Goal: Task Accomplishment & Management: Complete application form

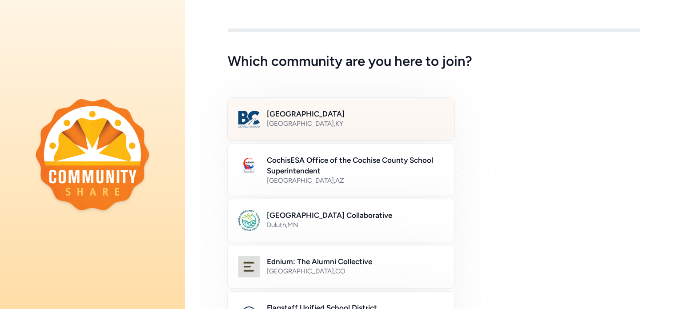
click at [360, 120] on div "[GEOGRAPHIC_DATA] , [GEOGRAPHIC_DATA]" at bounding box center [355, 123] width 177 height 9
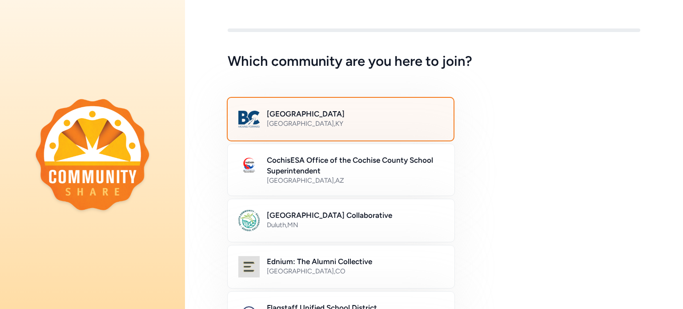
click at [305, 122] on div "[GEOGRAPHIC_DATA] , [GEOGRAPHIC_DATA]" at bounding box center [355, 123] width 176 height 9
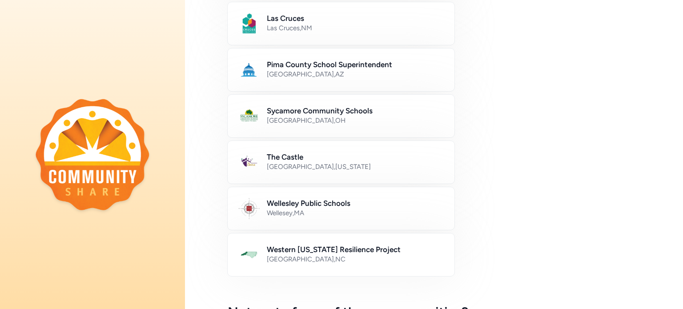
scroll to position [538, 0]
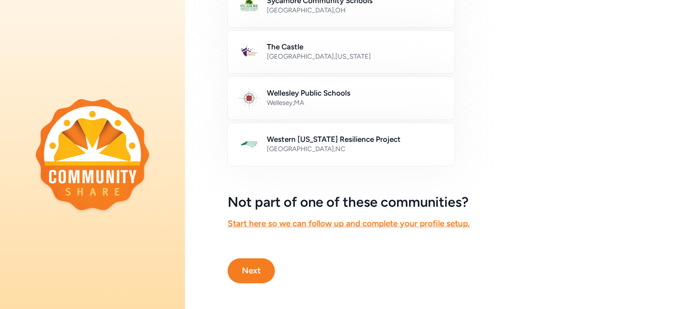
click at [250, 274] on button "Next" at bounding box center [251, 270] width 47 height 25
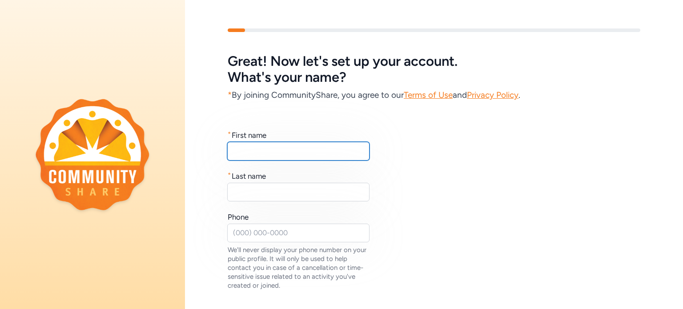
click at [278, 157] on input "text" at bounding box center [298, 151] width 142 height 19
type input "[PERSON_NAME]"
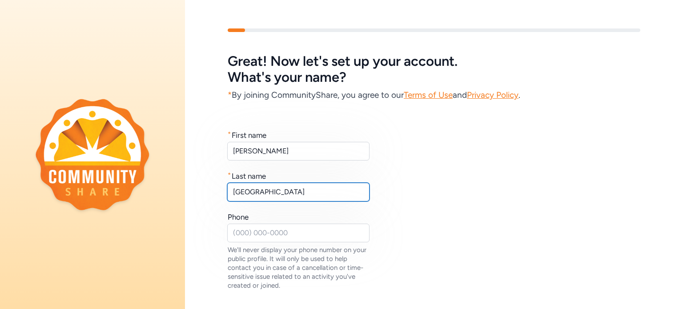
type input "[GEOGRAPHIC_DATA]"
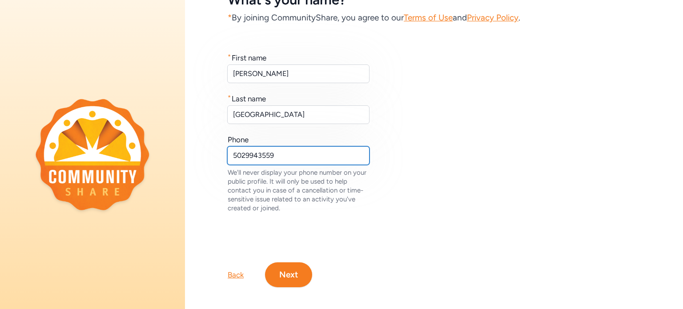
scroll to position [84, 0]
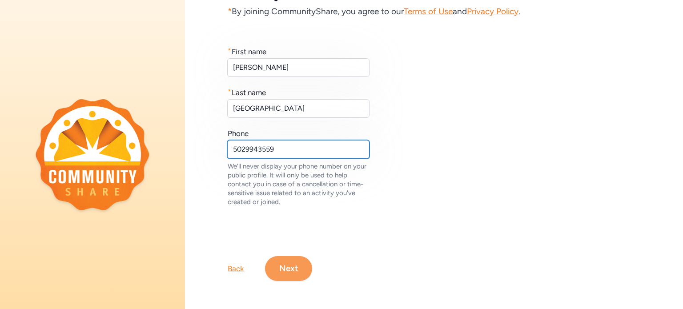
type input "5029943559"
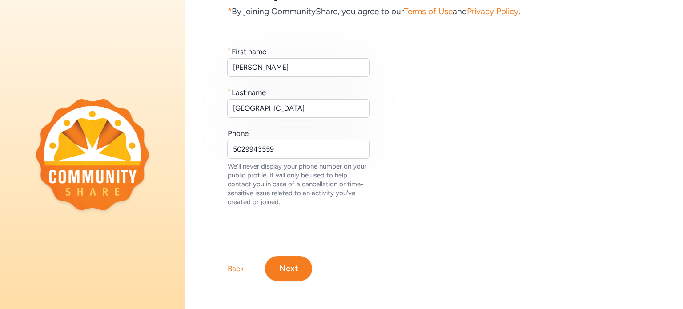
click at [288, 259] on button "Next" at bounding box center [288, 268] width 47 height 25
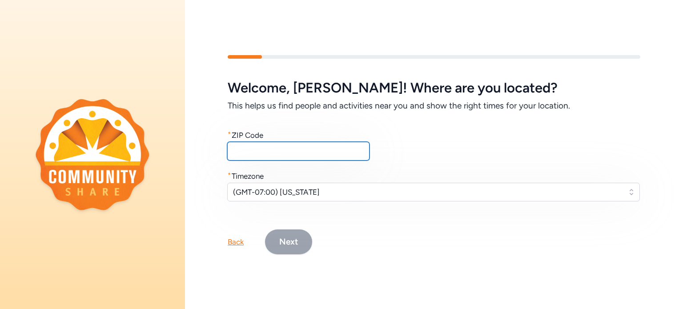
click at [253, 154] on input "text" at bounding box center [298, 151] width 142 height 19
type input "40047"
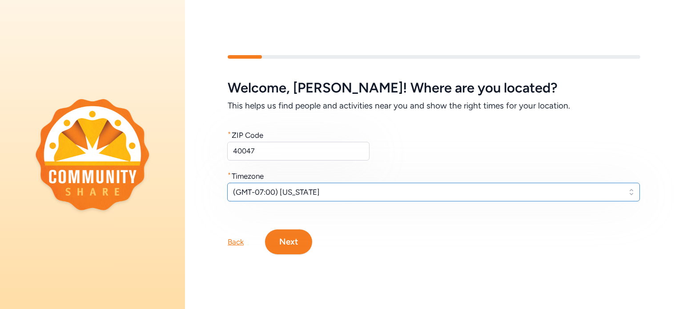
click at [306, 187] on span "(GMT-07:00) [US_STATE]" at bounding box center [427, 192] width 388 height 11
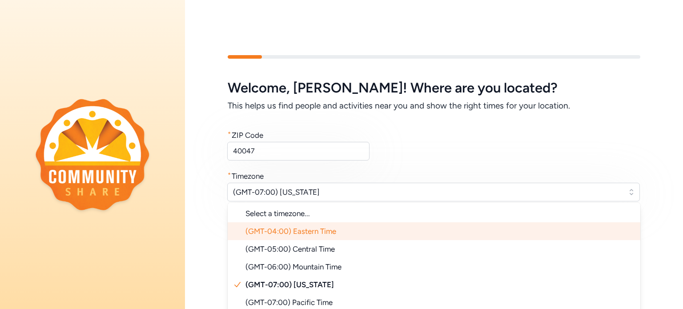
click at [317, 232] on span "(GMT-04:00) Eastern Time" at bounding box center [290, 231] width 91 height 9
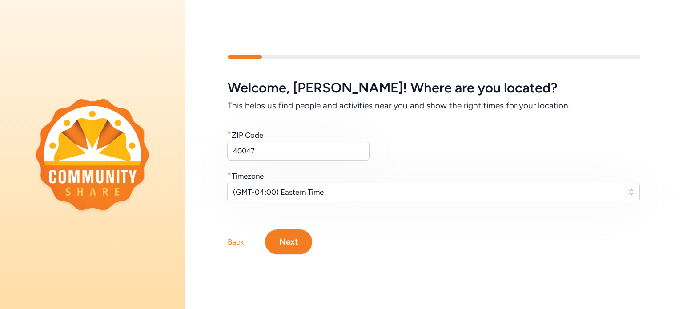
click at [294, 240] on button "Next" at bounding box center [288, 241] width 47 height 25
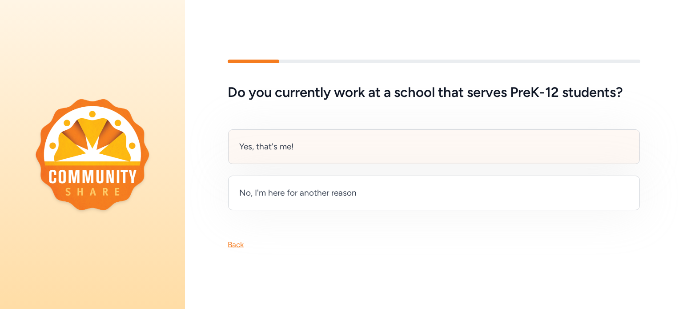
click at [344, 147] on div "Yes, that's me!" at bounding box center [434, 146] width 412 height 35
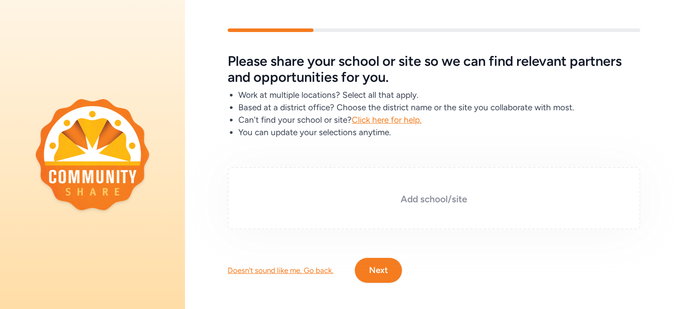
click at [430, 199] on h3 "Add school/site" at bounding box center [434, 199] width 368 height 12
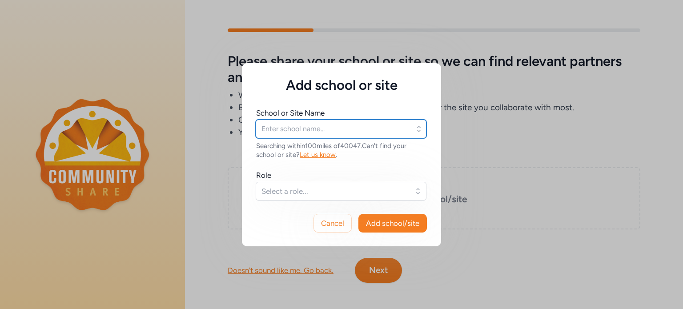
click at [364, 130] on input "text" at bounding box center [341, 129] width 171 height 19
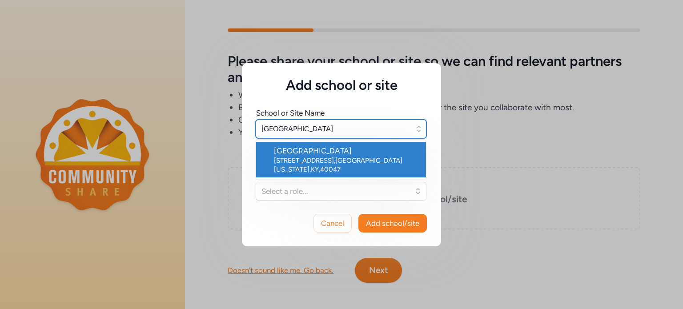
type input "[GEOGRAPHIC_DATA]"
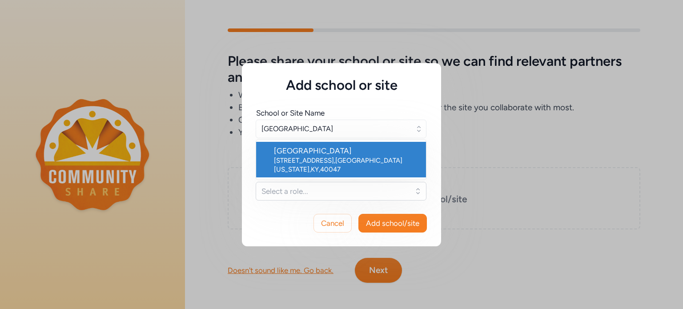
click at [340, 152] on div "[GEOGRAPHIC_DATA]" at bounding box center [346, 150] width 145 height 11
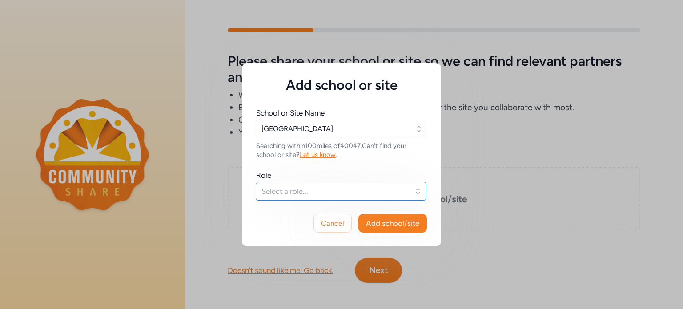
click at [320, 188] on span "Select a role..." at bounding box center [334, 191] width 147 height 11
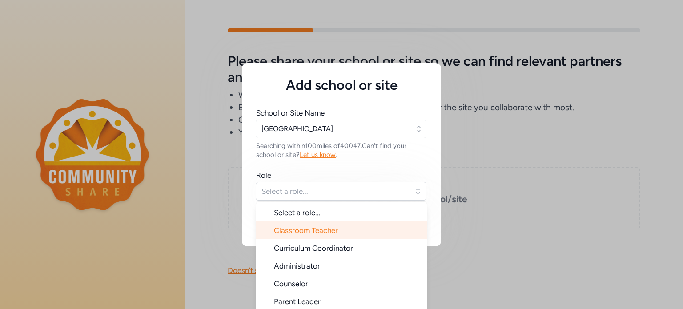
scroll to position [14, 0]
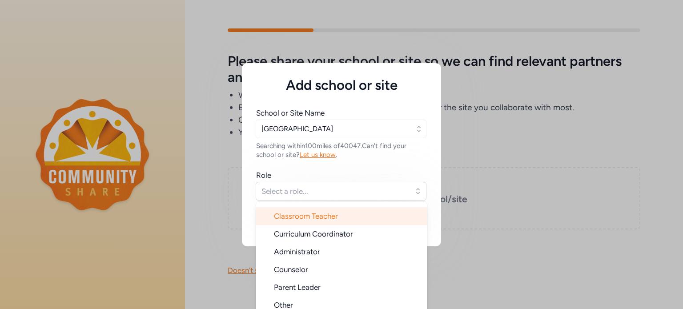
click at [316, 217] on span "Classroom Teacher" at bounding box center [306, 216] width 64 height 9
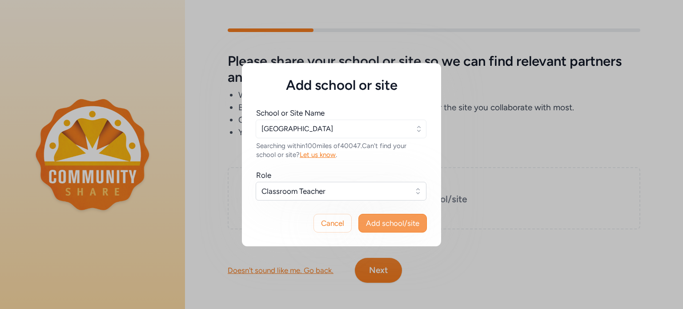
click at [407, 223] on span "Add school/site" at bounding box center [392, 223] width 53 height 11
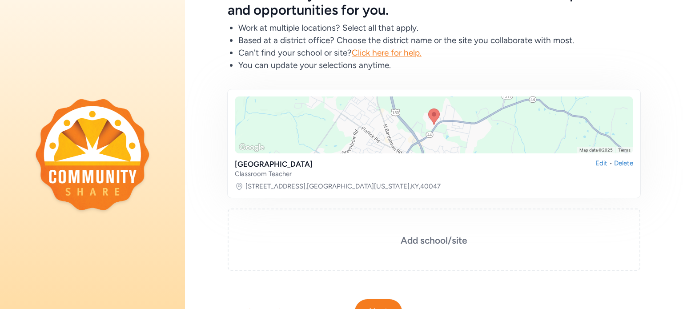
scroll to position [110, 0]
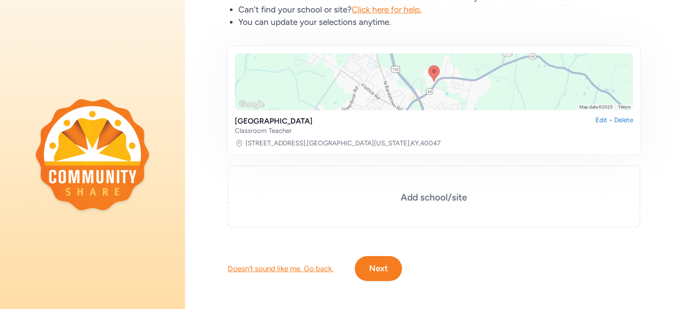
click at [389, 267] on button "Next" at bounding box center [378, 268] width 47 height 25
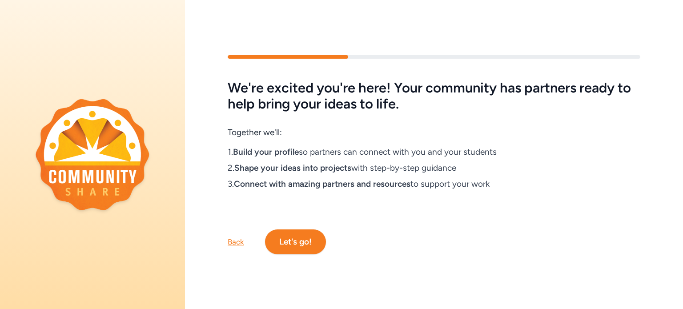
click at [302, 243] on button "Let's go!" at bounding box center [295, 241] width 61 height 25
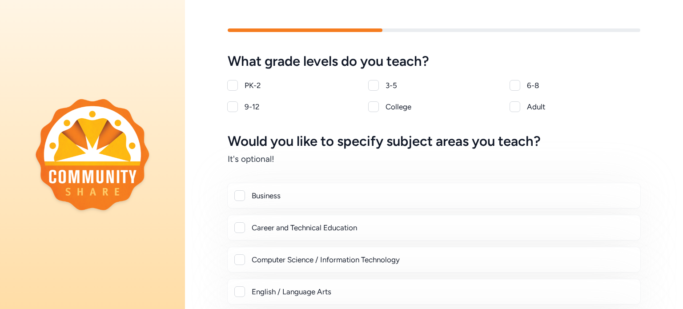
click at [236, 88] on div at bounding box center [232, 85] width 11 height 11
checkbox input "true"
click at [378, 84] on div at bounding box center [373, 85] width 11 height 11
checkbox input "true"
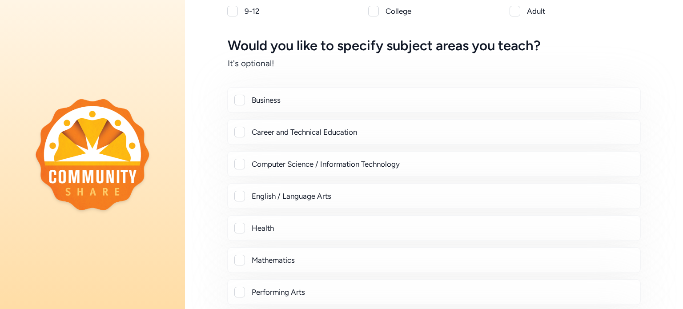
scroll to position [96, 0]
click at [244, 228] on div at bounding box center [239, 227] width 11 height 11
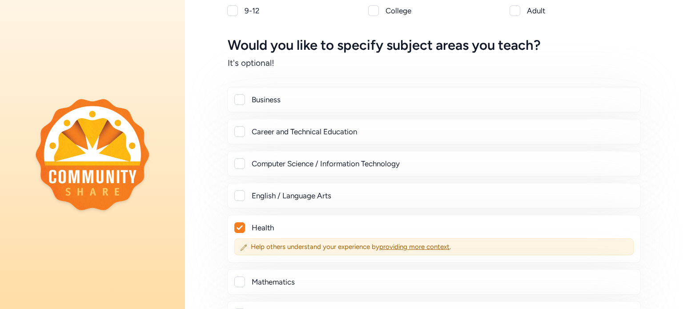
checkbox input "true"
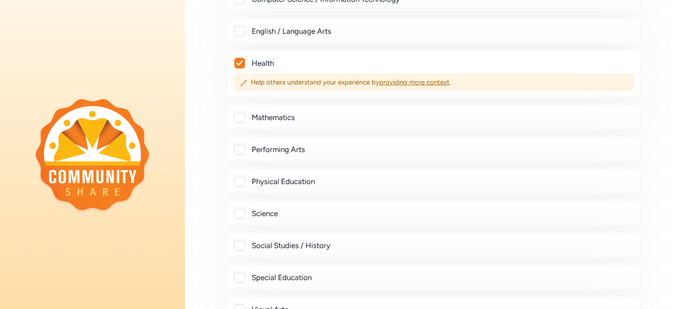
scroll to position [261, 0]
click at [239, 185] on div "Physical Education" at bounding box center [433, 181] width 413 height 26
click at [240, 180] on div at bounding box center [239, 181] width 11 height 11
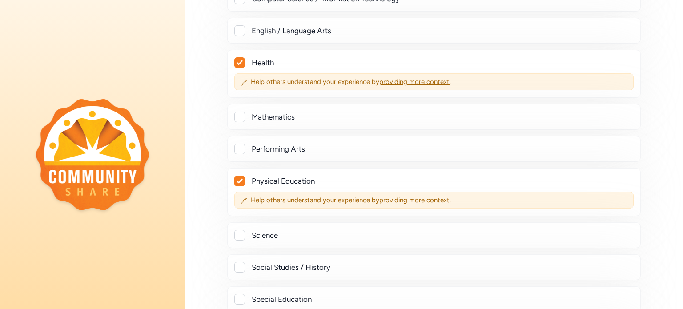
checkbox input "true"
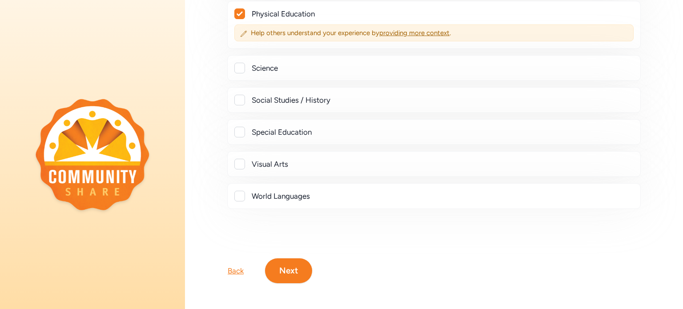
click at [298, 266] on button "Next" at bounding box center [288, 270] width 47 height 25
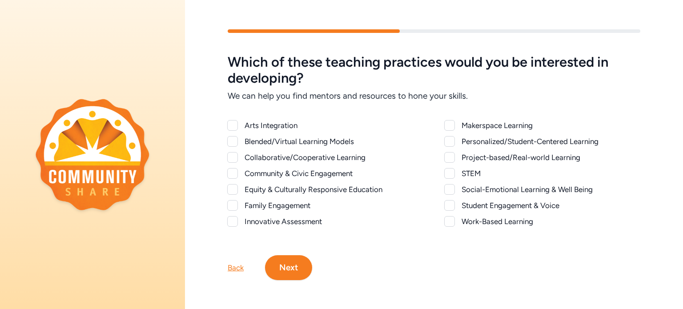
click at [237, 265] on div "Back" at bounding box center [236, 267] width 16 height 11
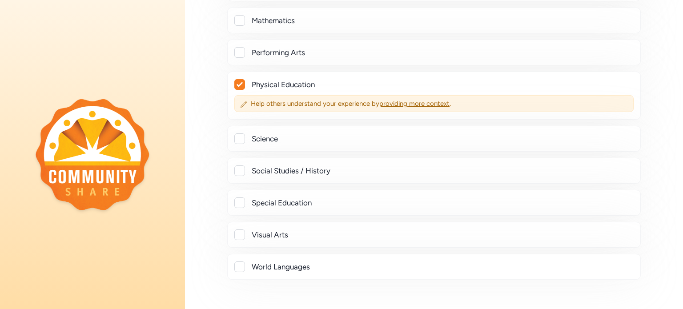
scroll to position [358, 0]
click at [236, 199] on div at bounding box center [239, 201] width 11 height 11
checkbox input "true"
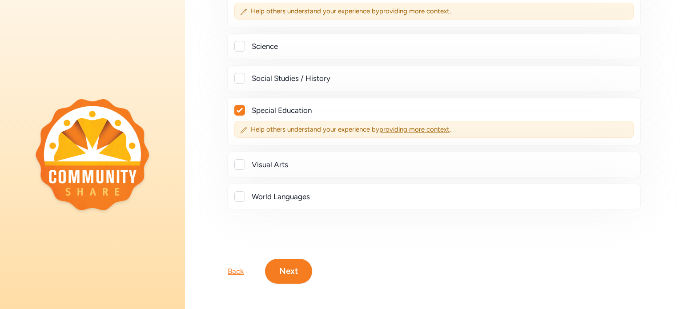
scroll to position [450, 0]
click at [293, 265] on button "Next" at bounding box center [288, 271] width 47 height 25
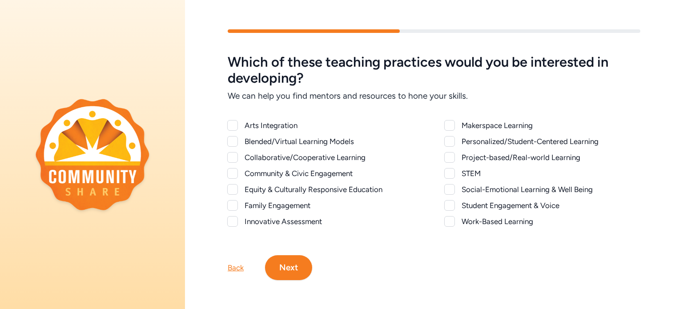
click at [449, 144] on div at bounding box center [449, 141] width 11 height 11
checkbox input "true"
click at [448, 157] on div at bounding box center [449, 157] width 11 height 11
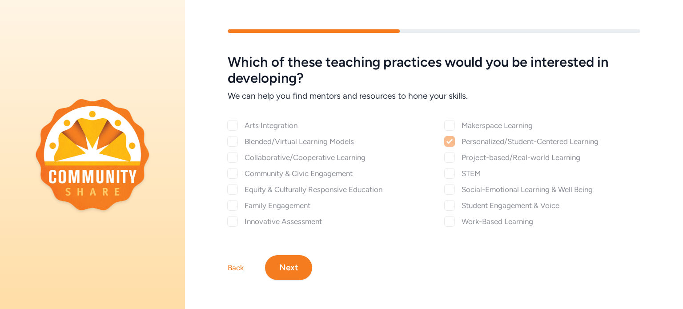
checkbox input "true"
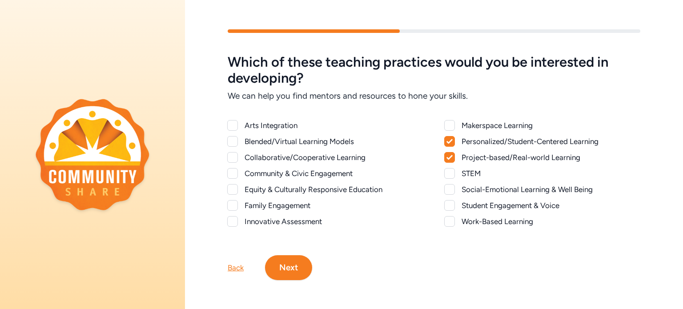
click at [451, 187] on div at bounding box center [449, 189] width 11 height 11
checkbox input "true"
click at [452, 223] on div at bounding box center [449, 221] width 11 height 11
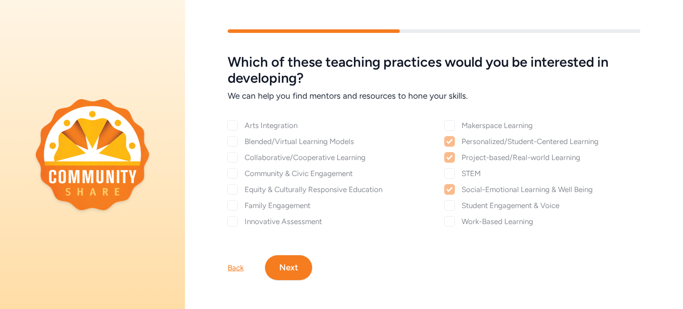
checkbox input "true"
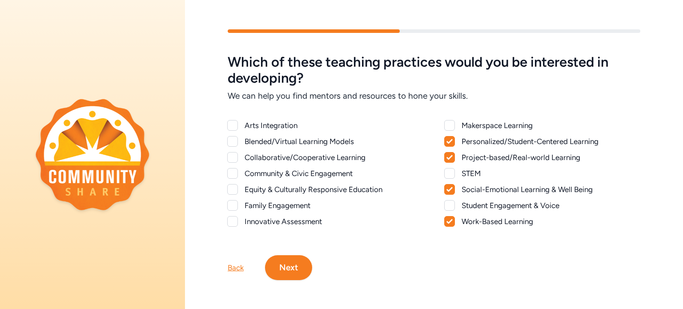
click at [288, 267] on button "Next" at bounding box center [288, 267] width 47 height 25
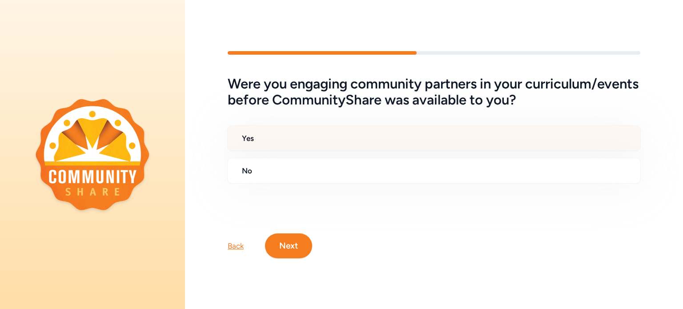
click at [277, 138] on h2 "Yes" at bounding box center [437, 138] width 391 height 11
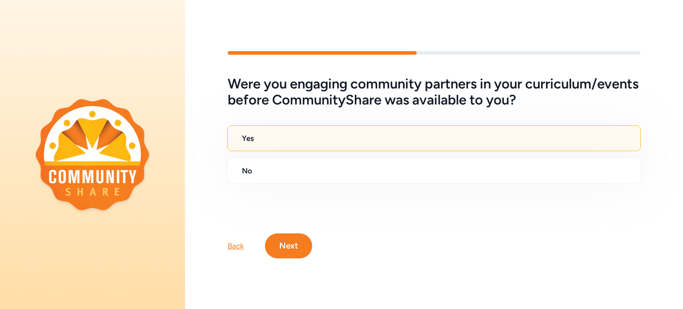
click at [289, 247] on button "Next" at bounding box center [288, 245] width 47 height 25
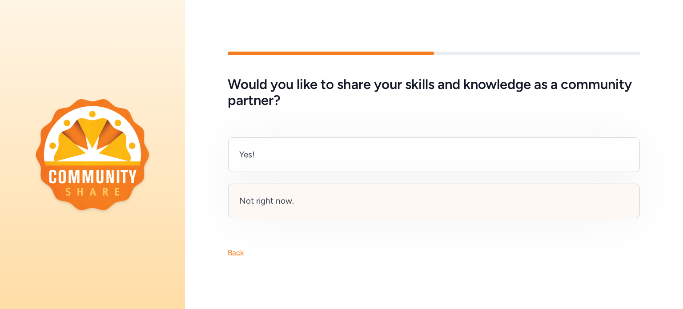
click at [266, 209] on div "Not right now." at bounding box center [434, 201] width 412 height 35
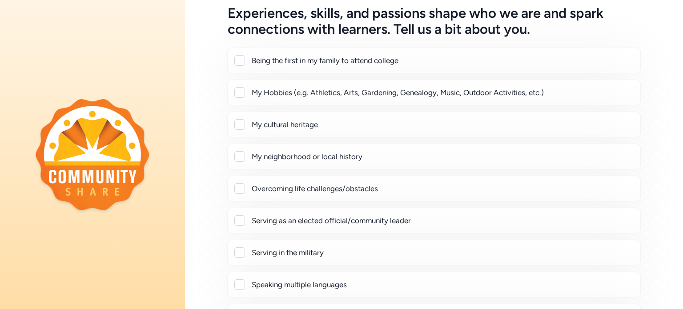
scroll to position [43, 0]
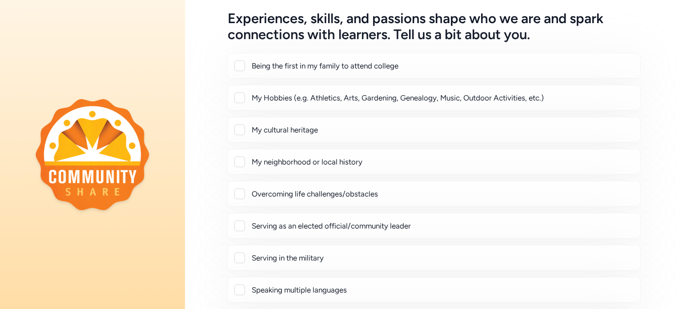
click at [240, 66] on div at bounding box center [239, 65] width 11 height 11
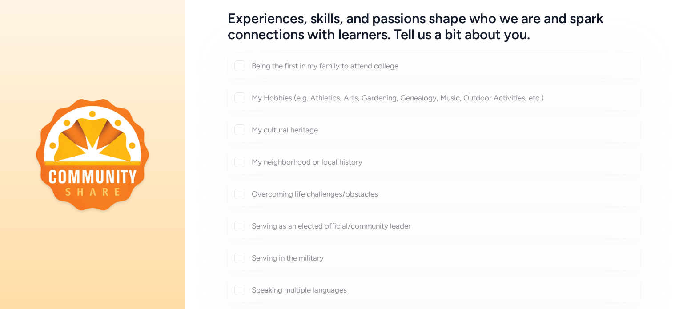
checkbox input "true"
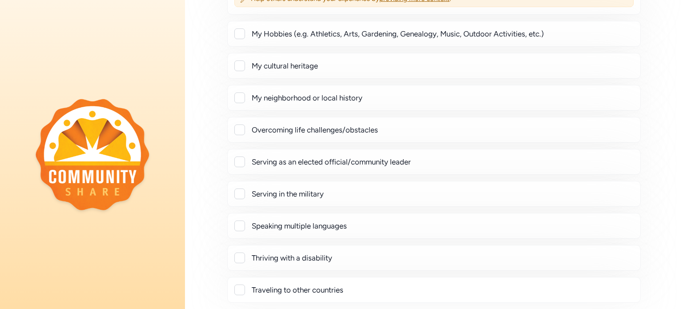
scroll to position [119, 0]
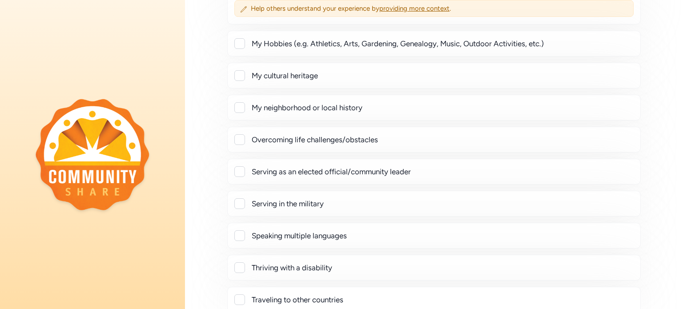
click at [241, 45] on div at bounding box center [239, 43] width 11 height 11
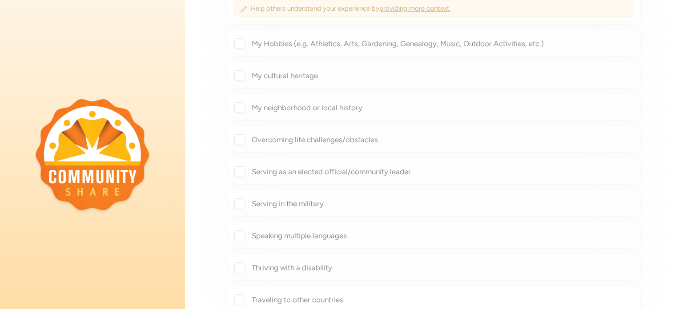
checkbox input "true"
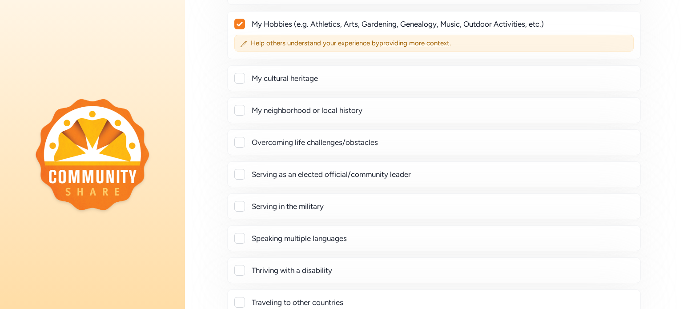
scroll to position [244, 0]
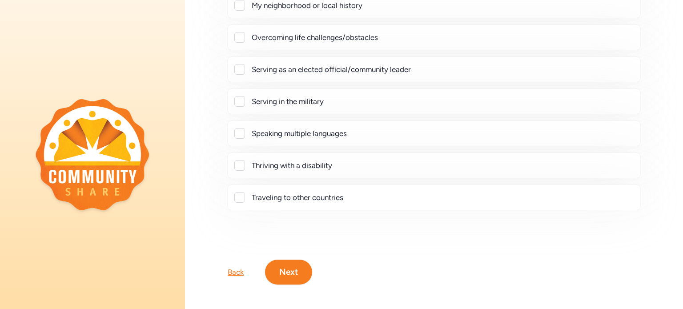
click at [293, 272] on button "Next" at bounding box center [288, 272] width 47 height 25
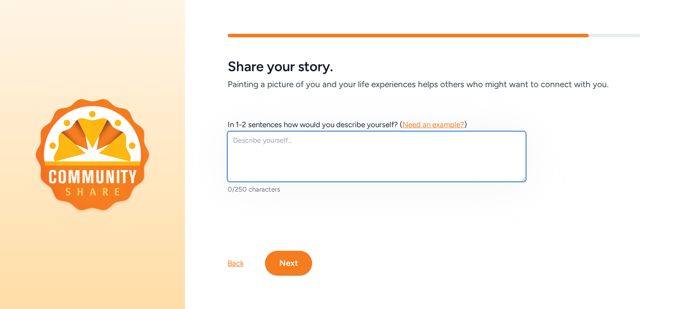
click at [269, 148] on textarea at bounding box center [376, 156] width 299 height 51
click at [286, 152] on textarea at bounding box center [376, 156] width 299 height 51
click at [286, 148] on textarea at bounding box center [376, 156] width 299 height 51
click at [273, 141] on textarea at bounding box center [376, 156] width 299 height 51
click at [259, 153] on textarea "I am an elementary Physical Education teacher. I am am also a licensed cosmetol…" at bounding box center [376, 156] width 299 height 51
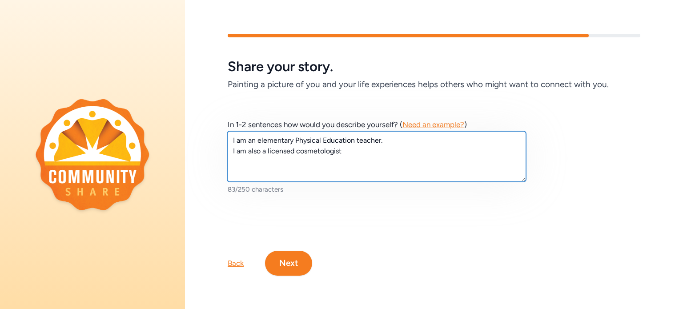
click at [353, 151] on textarea "I am an elementary Physical Education teacher. I am also a licensed cosmetologi…" at bounding box center [376, 156] width 299 height 51
click at [413, 150] on textarea "I am an elementary Physical Education teacher. I am also a licensed cosmetologi…" at bounding box center [376, 156] width 299 height 51
click at [454, 156] on textarea "I am an elementary Physical Education teacher. I am also a licensed cosmetologi…" at bounding box center [376, 156] width 299 height 51
click at [477, 150] on textarea "I am an elementary Physical Education teacher. I am also a licensed cosmetologi…" at bounding box center [376, 156] width 299 height 51
click at [514, 152] on textarea "I am an elementary Physical Education teacher. I am also a licensed cosmetologi…" at bounding box center [376, 156] width 299 height 51
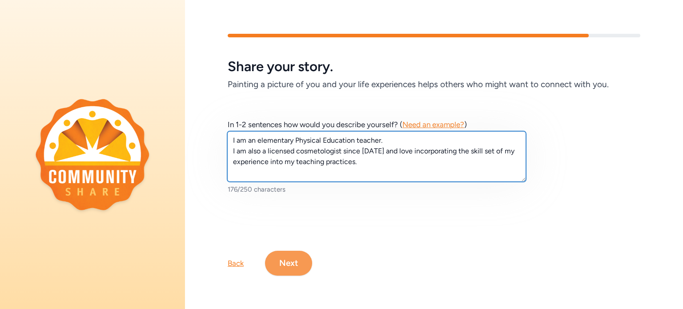
type textarea "I am an elementary Physical Education teacher. I am also a licensed cosmetologi…"
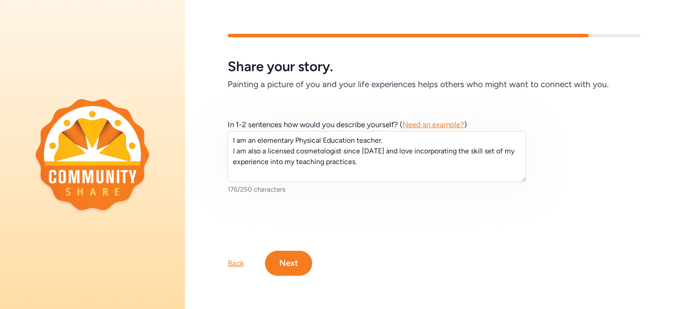
click at [280, 261] on button "Next" at bounding box center [288, 263] width 47 height 25
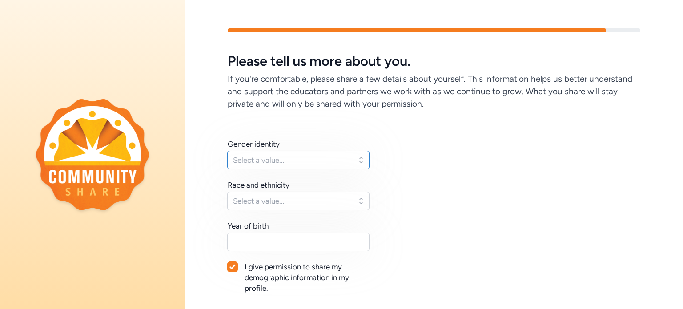
click at [283, 159] on span "Select a value..." at bounding box center [292, 160] width 118 height 11
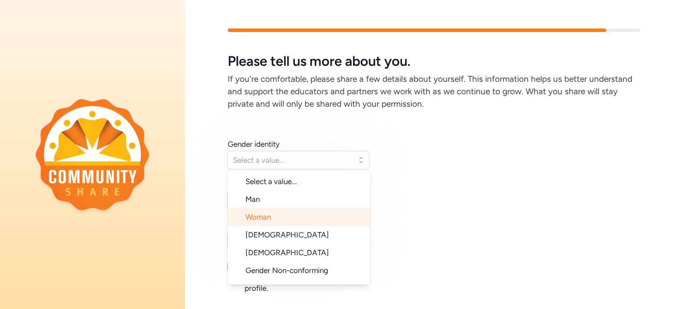
click at [274, 221] on li "Woman" at bounding box center [299, 217] width 142 height 18
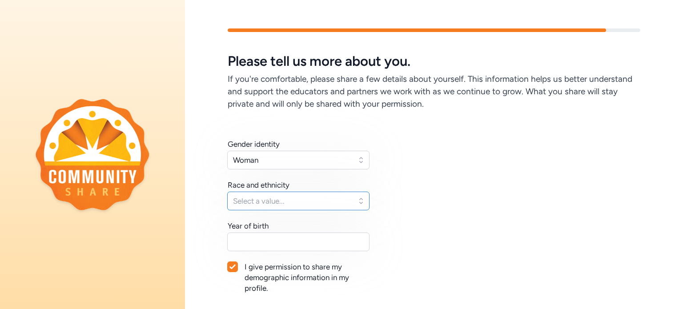
click at [296, 203] on span "Select a value..." at bounding box center [292, 201] width 118 height 11
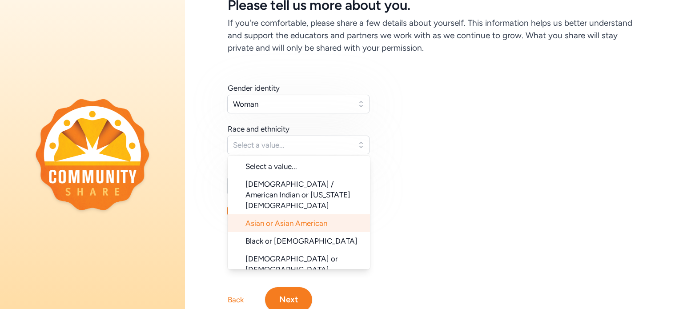
scroll to position [71, 0]
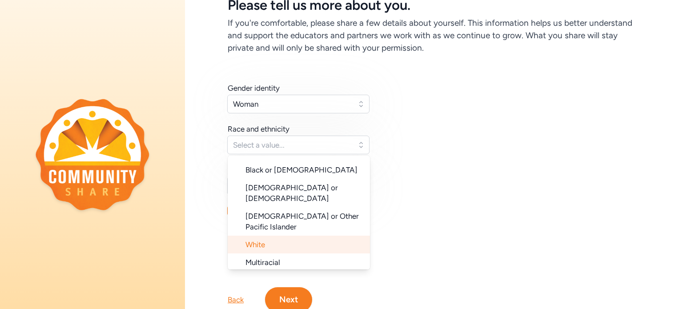
click at [307, 236] on li "White" at bounding box center [299, 245] width 142 height 18
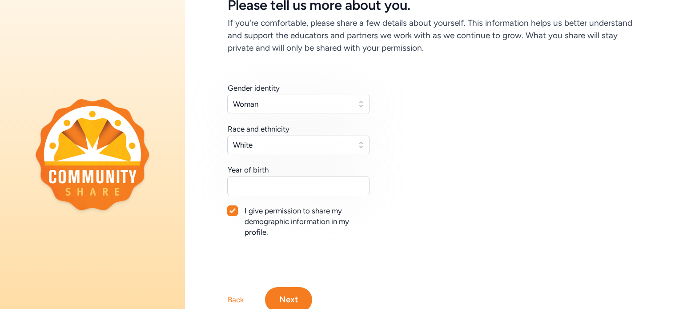
click at [447, 210] on div "Gender identity Woman Race and ethnicity [DEMOGRAPHIC_DATA] Year of birth I giv…" at bounding box center [434, 171] width 412 height 176
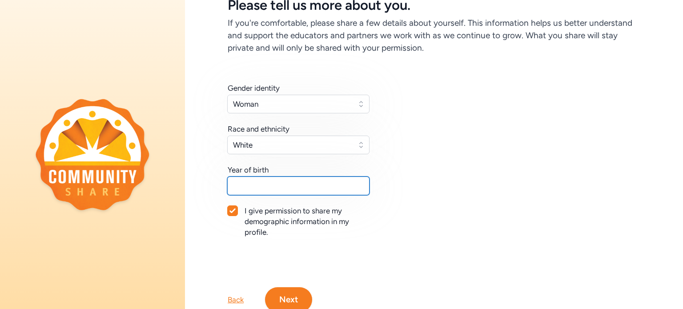
click at [308, 188] on input "text" at bounding box center [298, 185] width 142 height 19
type input "1990"
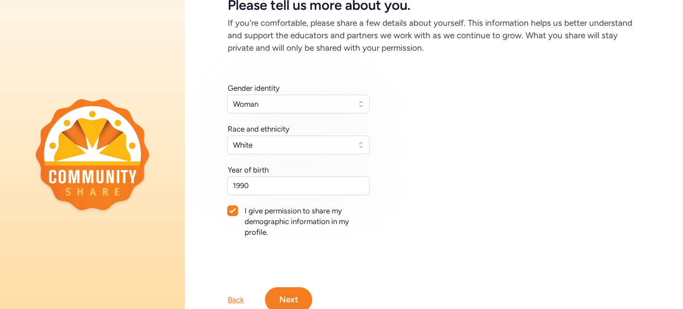
click at [299, 298] on button "Next" at bounding box center [288, 299] width 47 height 25
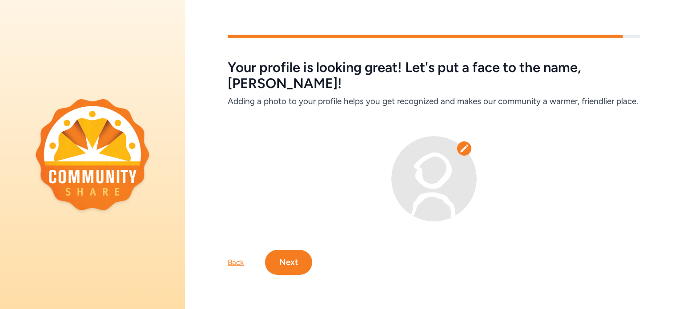
click at [466, 144] on icon at bounding box center [464, 148] width 9 height 9
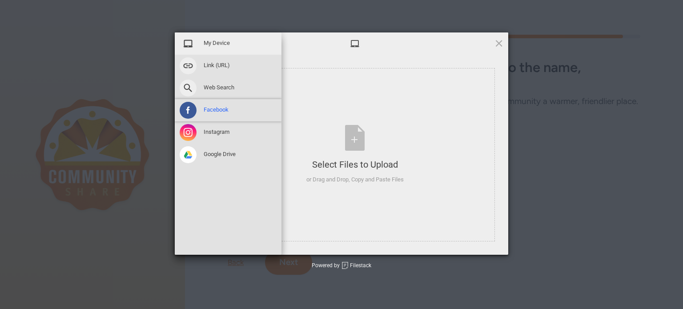
click at [219, 114] on span "Facebook" at bounding box center [216, 110] width 25 height 8
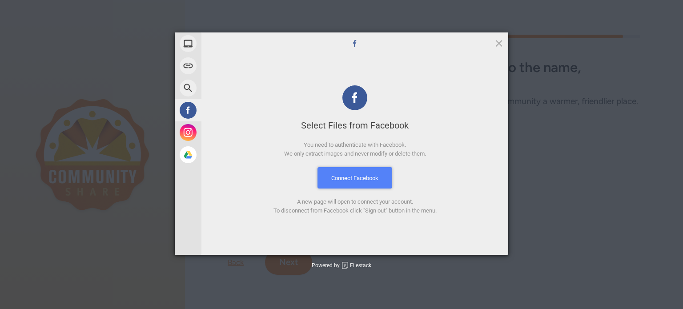
click at [366, 177] on button "Connect Facebook" at bounding box center [354, 177] width 75 height 21
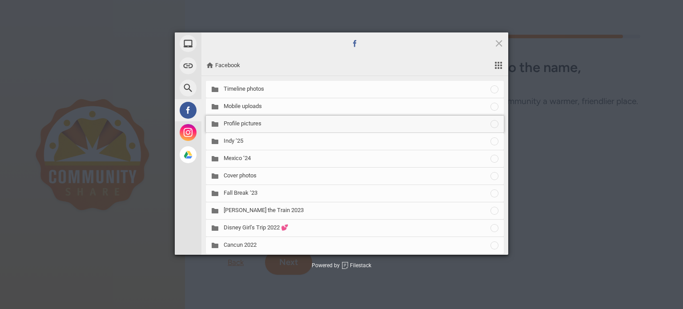
click at [252, 122] on span "Profile pictures" at bounding box center [357, 124] width 266 height 8
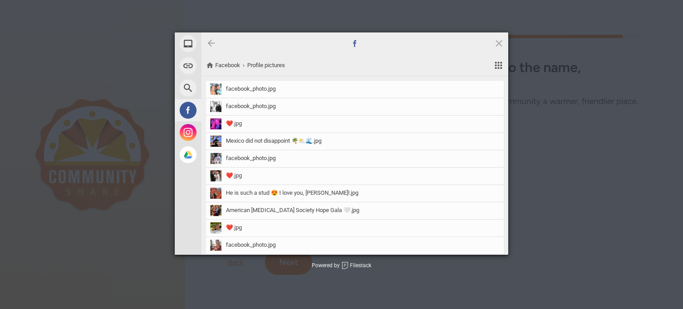
click at [213, 43] on div at bounding box center [211, 43] width 11 height 11
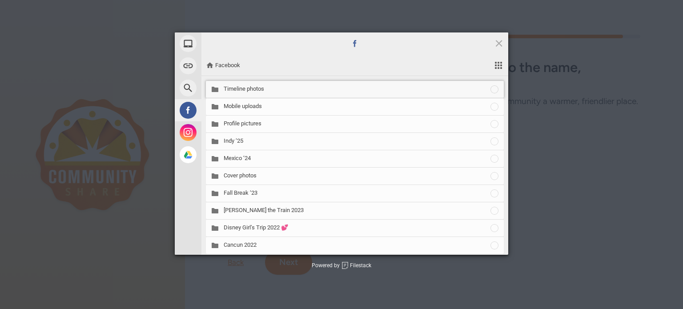
click at [249, 88] on span "Timeline photos" at bounding box center [357, 89] width 266 height 8
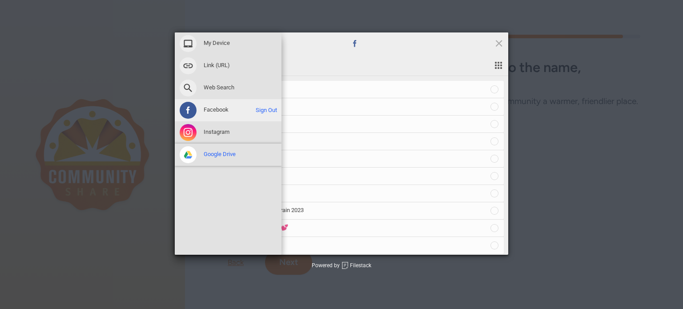
click at [214, 149] on div "Google Drive" at bounding box center [228, 155] width 107 height 22
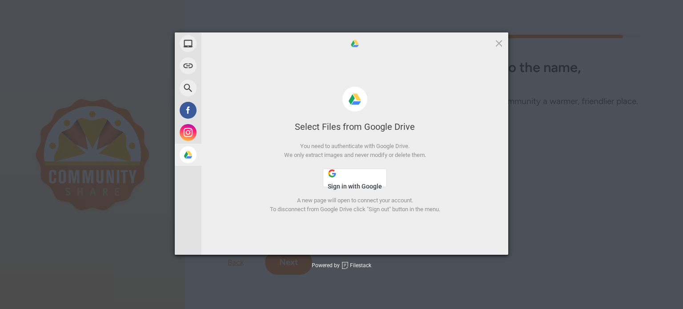
click at [370, 186] on span "Sign in with Google" at bounding box center [355, 186] width 54 height 7
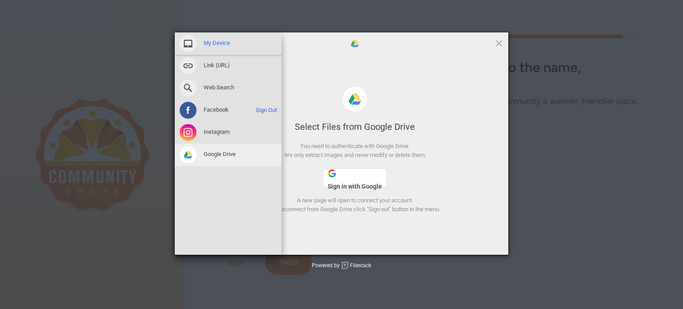
click at [216, 41] on span "My Device" at bounding box center [217, 43] width 26 height 8
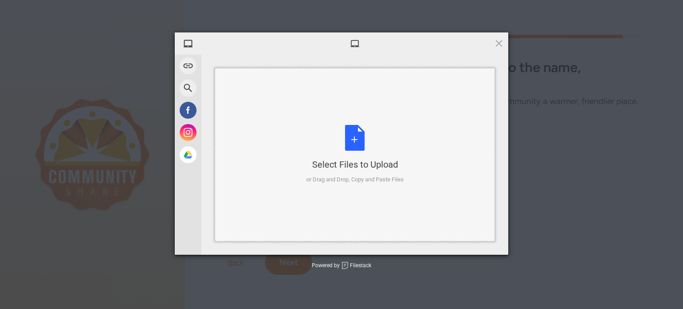
click at [364, 140] on div "Select Files to Upload or Drag and Drop, Copy and Paste Files" at bounding box center [354, 154] width 97 height 59
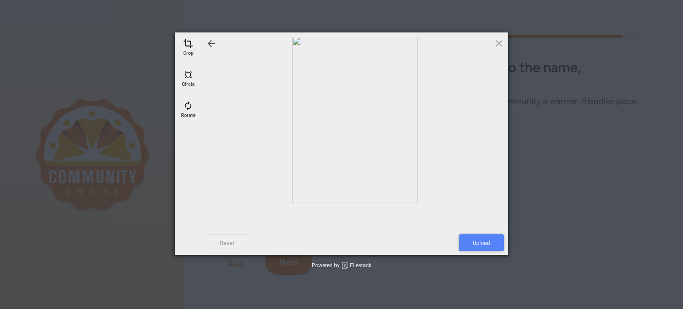
click at [494, 243] on span "Upload" at bounding box center [481, 242] width 45 height 17
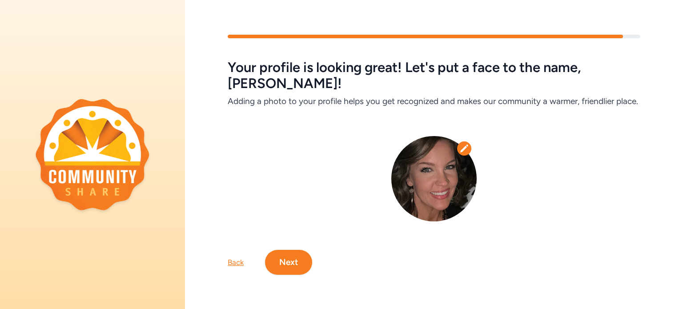
click at [295, 253] on button "Next" at bounding box center [288, 262] width 47 height 25
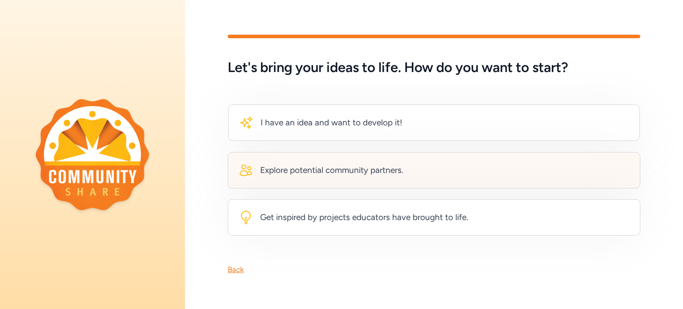
click at [408, 179] on div "Explore potential community partners." at bounding box center [434, 170] width 412 height 36
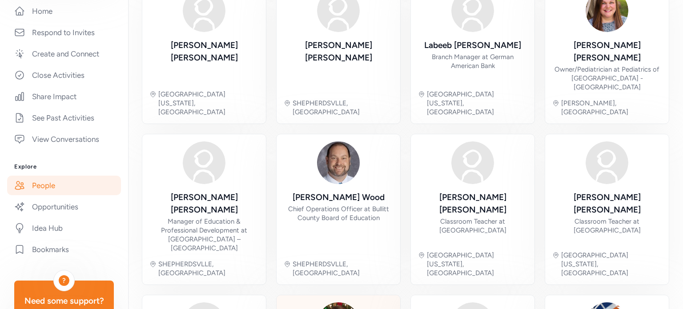
scroll to position [320, 0]
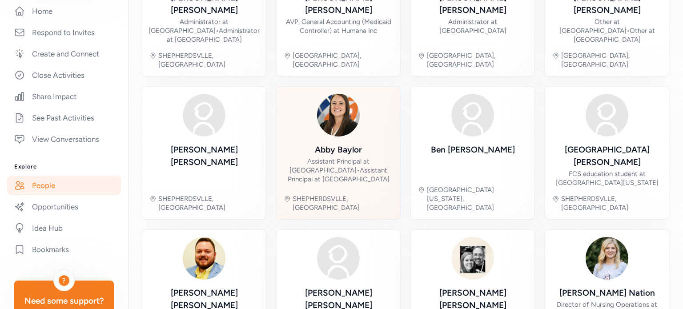
scroll to position [329, 0]
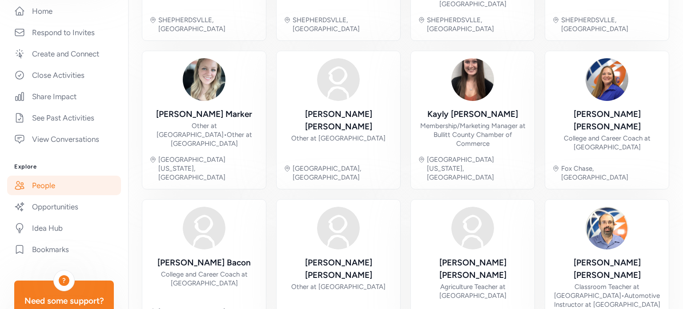
scroll to position [338, 0]
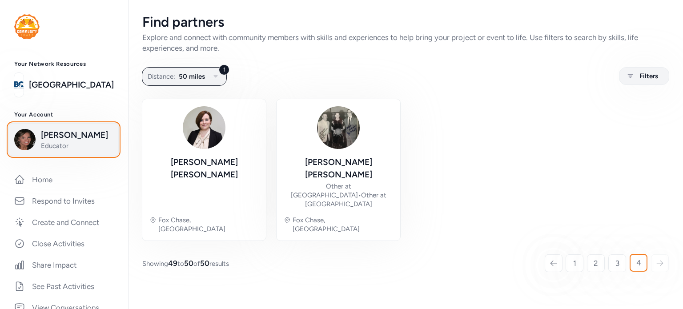
click at [76, 142] on span "Educator" at bounding box center [77, 145] width 72 height 9
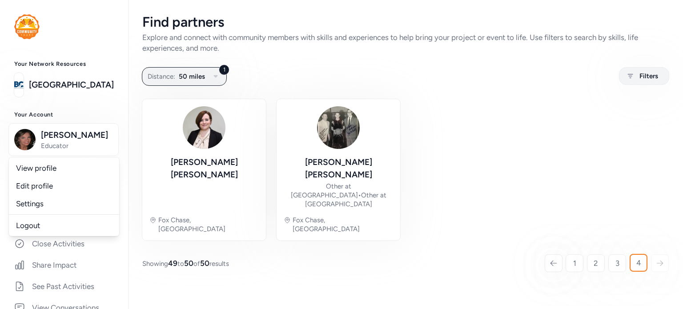
click at [323, 80] on div "1 Distance: 50 miles Filters" at bounding box center [405, 76] width 526 height 17
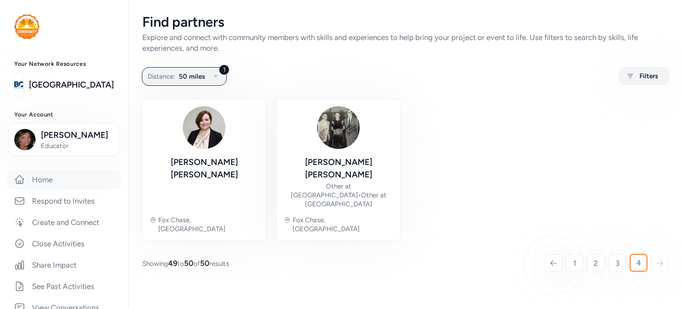
click at [51, 176] on link "Home" at bounding box center [64, 180] width 114 height 20
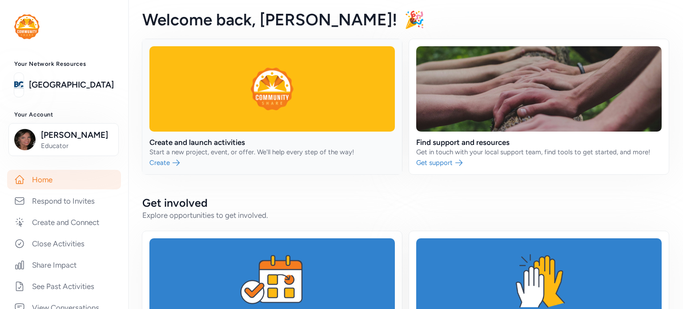
click at [176, 158] on link at bounding box center [272, 106] width 260 height 135
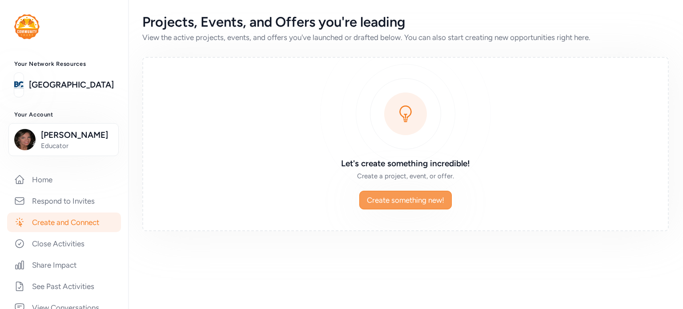
click at [435, 204] on span "Create something new!" at bounding box center [405, 200] width 77 height 11
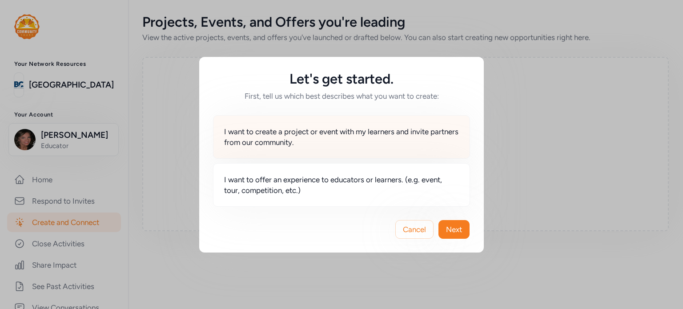
click at [428, 139] on span "I want to create a project or event with my learners and invite partners from o…" at bounding box center [341, 136] width 235 height 21
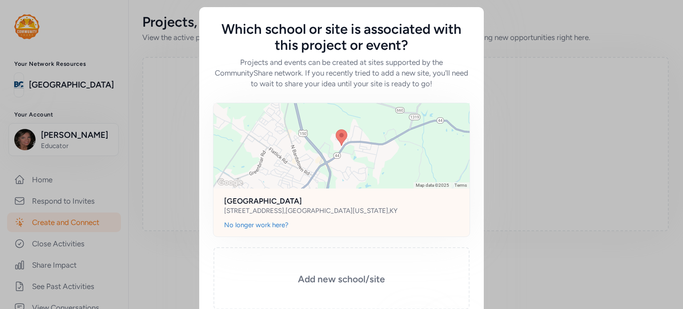
click at [432, 188] on div "[GEOGRAPHIC_DATA] [STREET_ADDRESS][US_STATE]" at bounding box center [341, 204] width 256 height 32
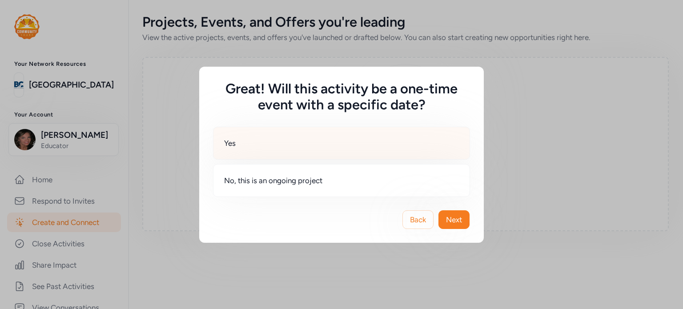
click at [366, 154] on div "Yes" at bounding box center [341, 143] width 257 height 33
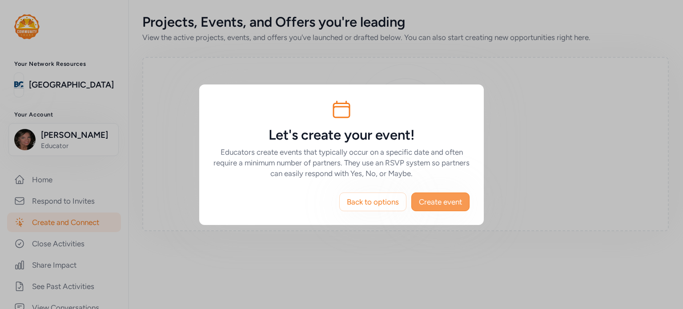
click at [441, 197] on span "Create event" at bounding box center [440, 201] width 43 height 11
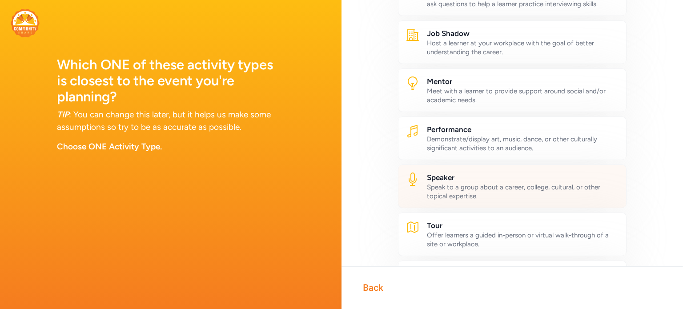
scroll to position [389, 0]
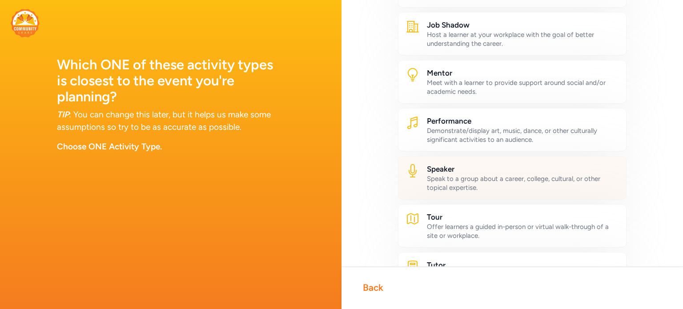
click at [492, 178] on div "Speak to a group about a career, college, cultural, or other topical expertise." at bounding box center [523, 183] width 192 height 18
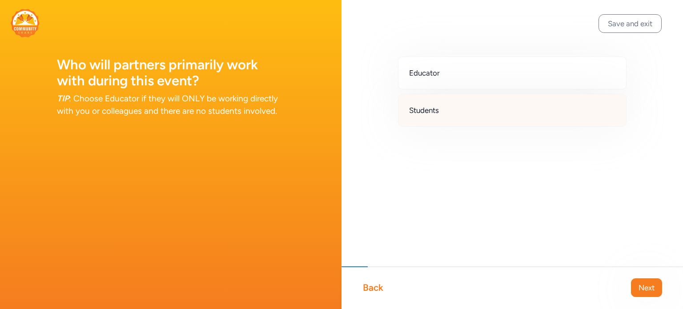
click at [447, 110] on div "Students" at bounding box center [512, 110] width 228 height 33
click at [644, 288] on span "Next" at bounding box center [646, 287] width 16 height 11
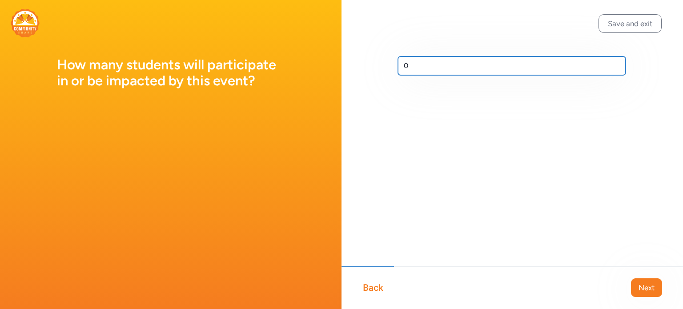
click at [412, 66] on input "0" at bounding box center [512, 65] width 228 height 19
click at [412, 64] on input "text" at bounding box center [512, 65] width 228 height 19
click at [418, 65] on input "text" at bounding box center [512, 65] width 228 height 19
type input "300"
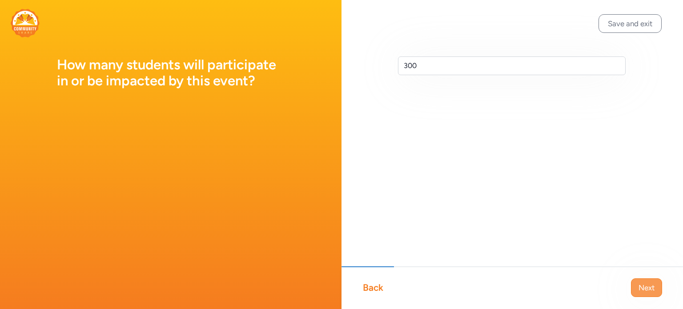
click at [647, 286] on span "Next" at bounding box center [646, 287] width 16 height 11
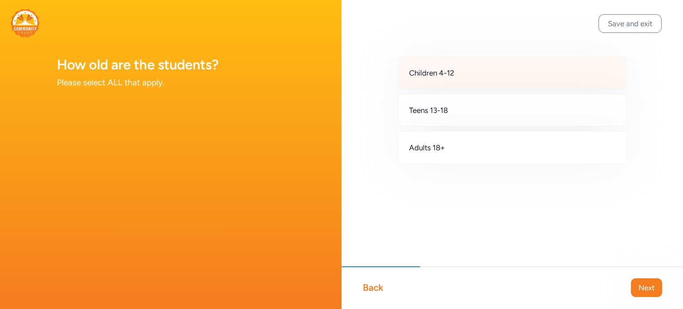
click at [466, 77] on div "Children 4-12" at bounding box center [512, 72] width 228 height 33
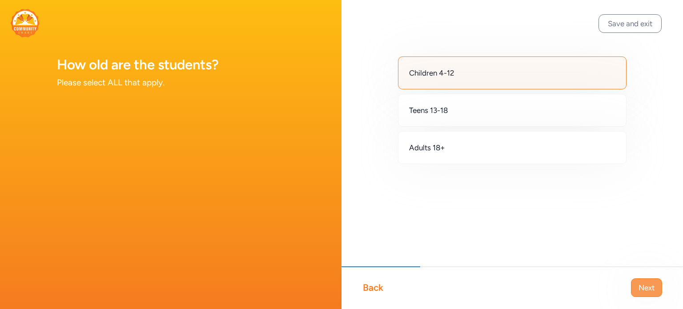
click at [640, 288] on span "Next" at bounding box center [646, 287] width 16 height 11
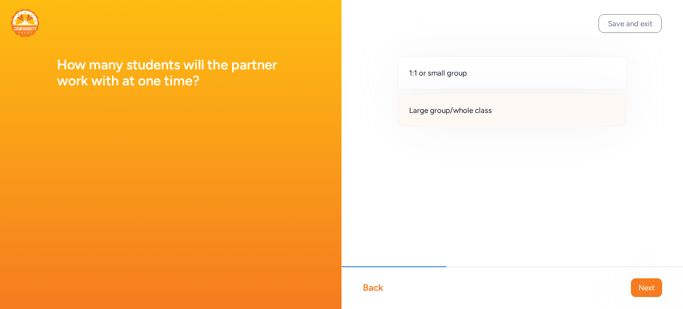
click at [452, 112] on span "Large group/whole class" at bounding box center [450, 110] width 83 height 11
click at [650, 292] on span "Next" at bounding box center [646, 287] width 16 height 11
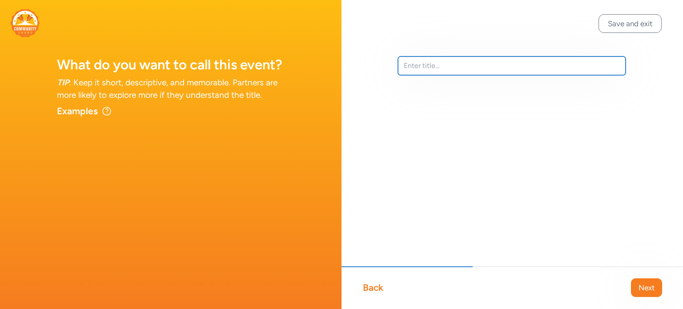
click at [436, 63] on input "text" at bounding box center [512, 65] width 228 height 19
click at [433, 65] on input "text" at bounding box center [512, 65] width 228 height 19
click at [435, 65] on input "text" at bounding box center [512, 65] width 228 height 19
